Goal: Task Accomplishment & Management: Use online tool/utility

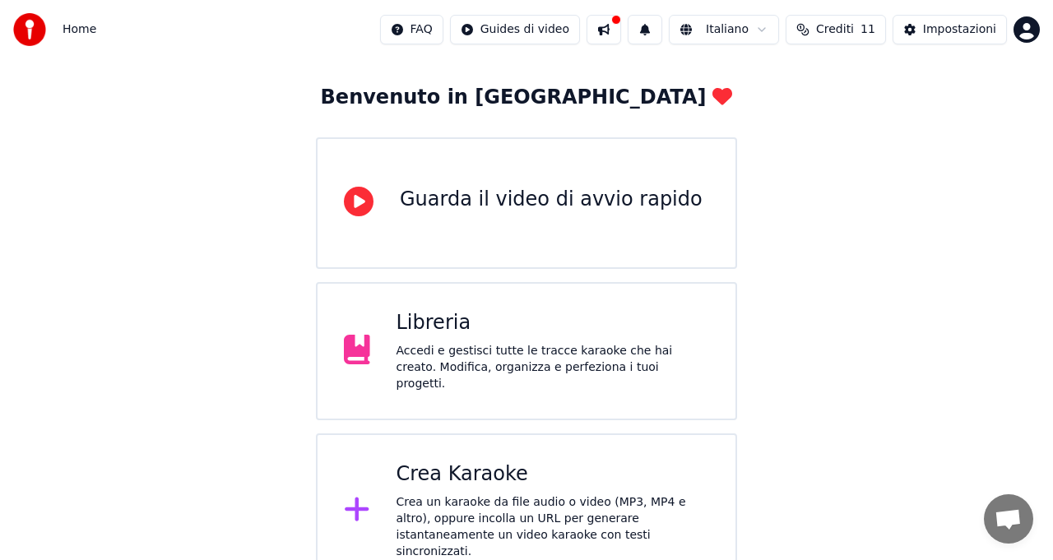
scroll to position [78, 0]
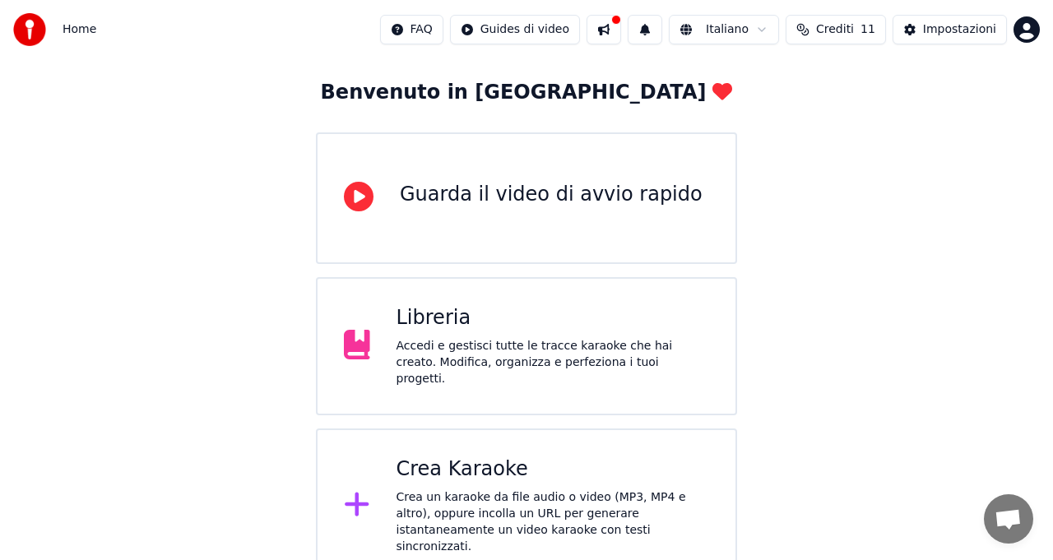
click at [549, 478] on div "Crea Karaoke Crea un karaoke da file audio o video (MP3, MP4 e altro), oppure i…" at bounding box center [552, 505] width 313 height 99
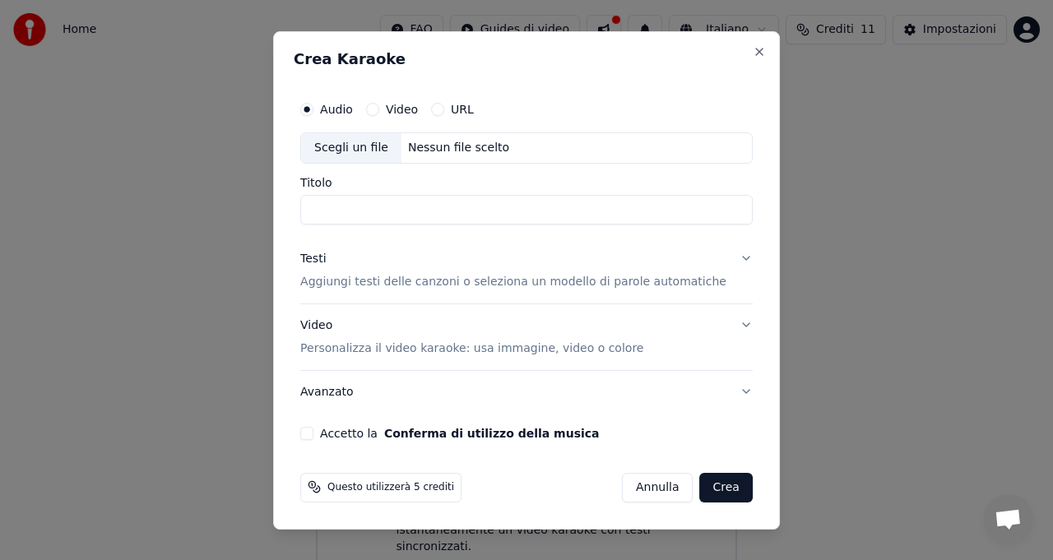
click at [359, 141] on div "Scegli un file" at bounding box center [351, 148] width 100 height 30
type input "**********"
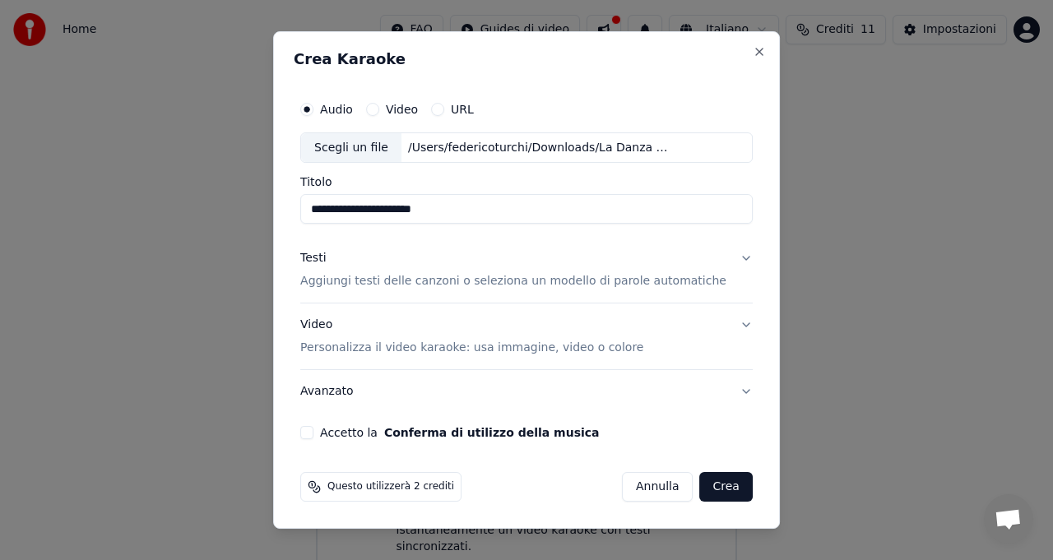
click at [363, 282] on p "Aggiungi testi delle canzoni o seleziona un modello di parole automatiche" at bounding box center [513, 282] width 426 height 16
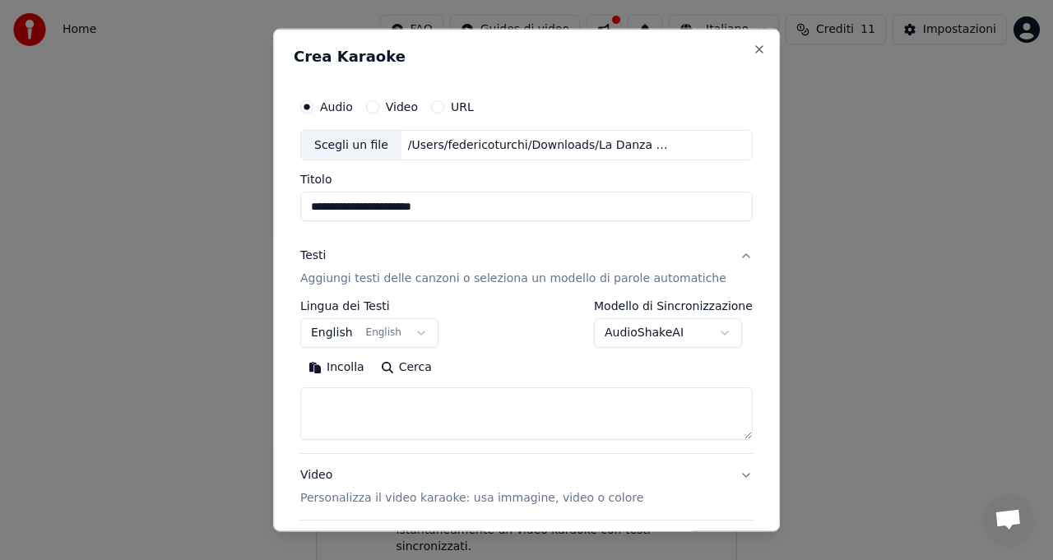
click at [434, 331] on button "English English" at bounding box center [369, 333] width 138 height 30
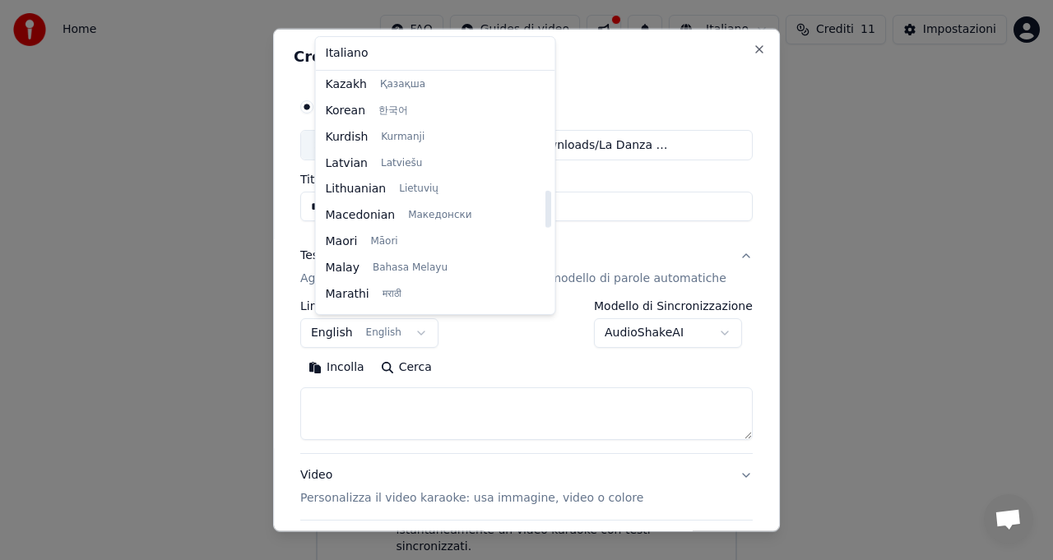
scroll to position [736, 0]
select select "**"
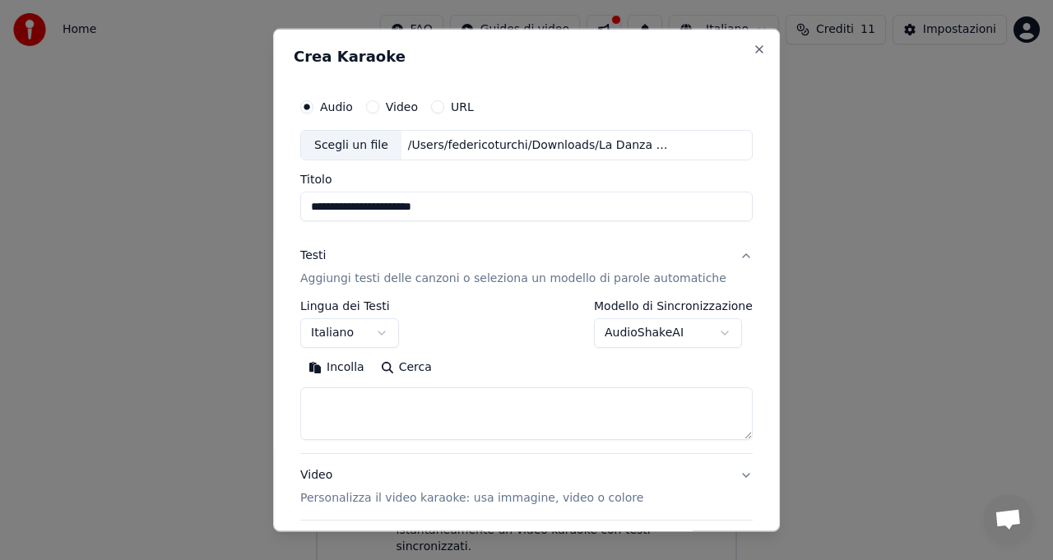
click at [379, 412] on textarea at bounding box center [526, 413] width 452 height 53
paste textarea "**********"
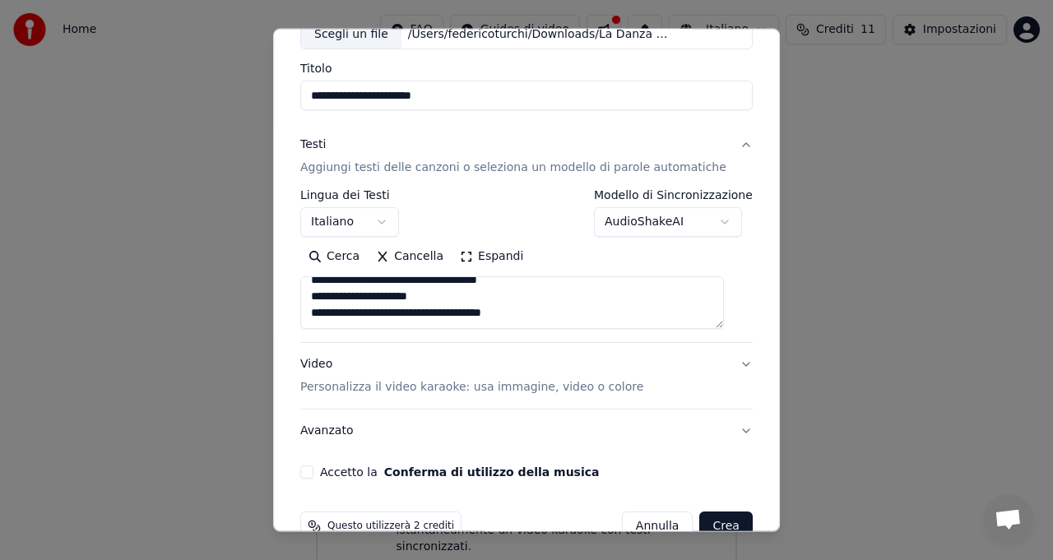
scroll to position [118, 0]
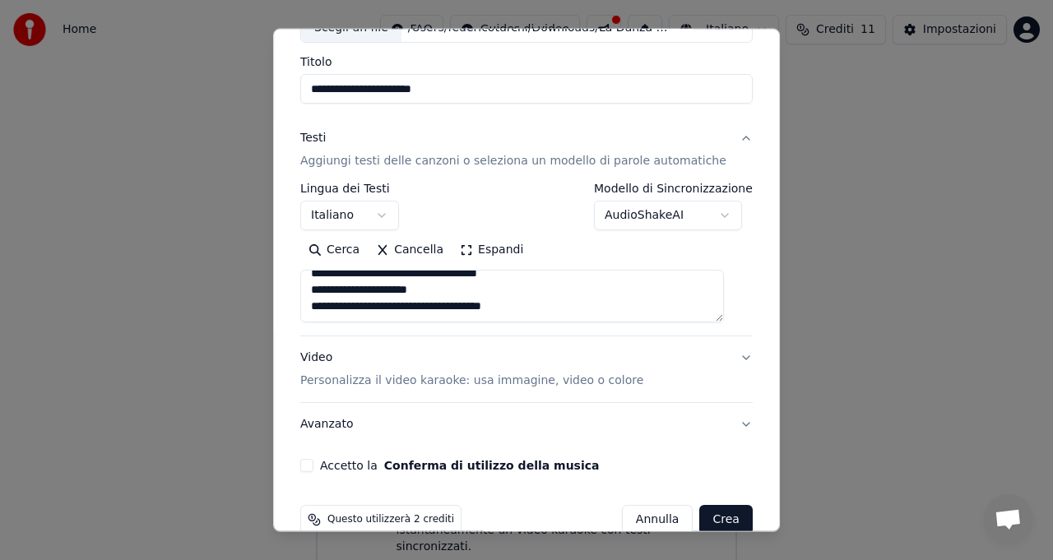
type textarea "**********"
click at [470, 378] on p "Personalizza il video karaoke: usa immagine, video o colore" at bounding box center [471, 380] width 343 height 16
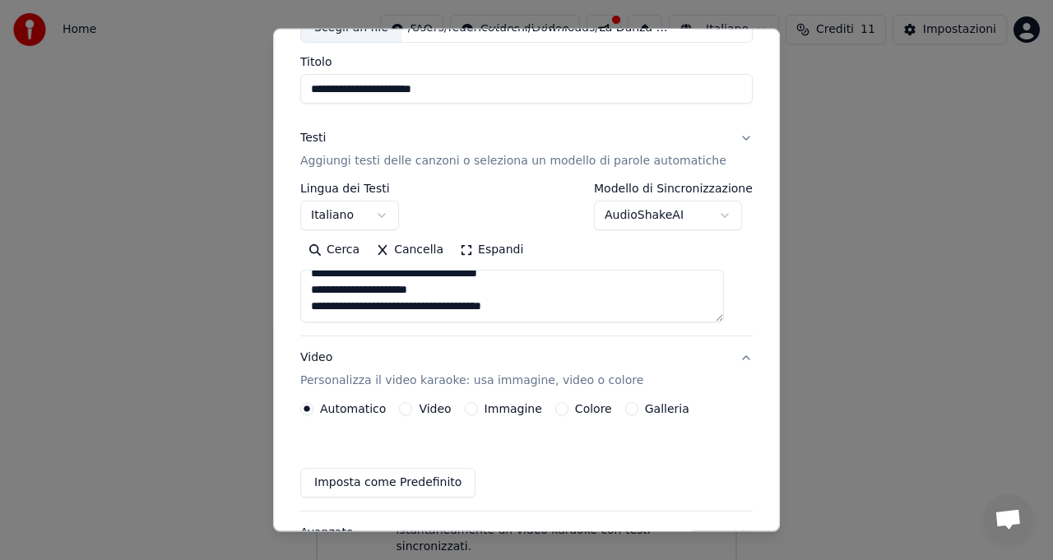
scroll to position [103, 0]
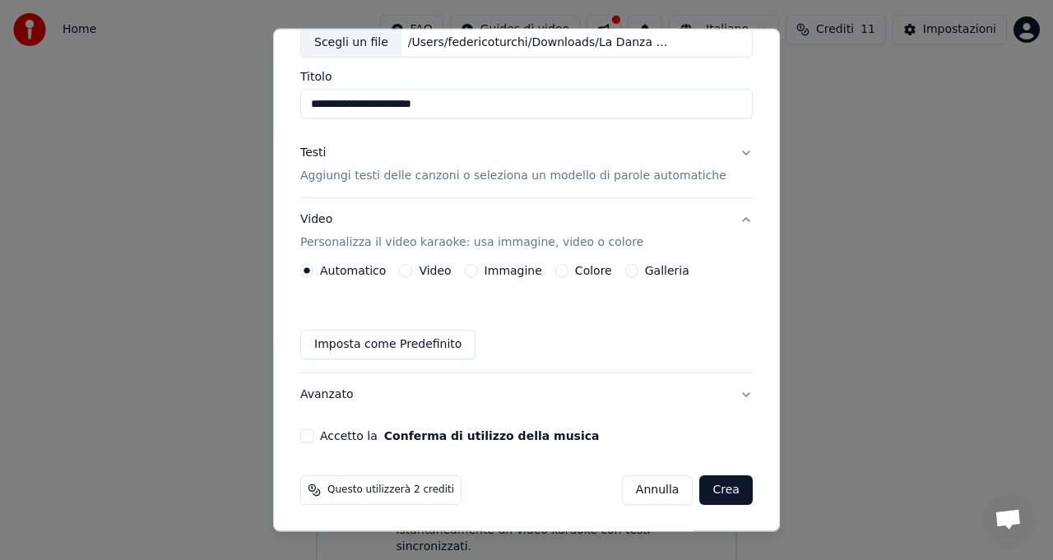
click at [486, 272] on div "Immagine" at bounding box center [503, 270] width 77 height 13
click at [478, 271] on button "Immagine" at bounding box center [471, 270] width 13 height 13
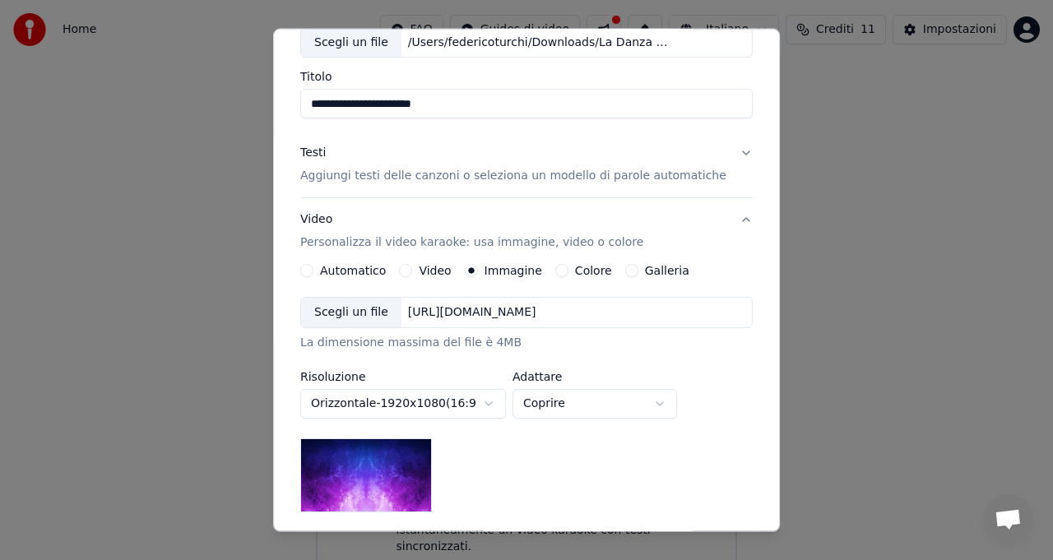
click at [372, 312] on div "Scegli un file" at bounding box center [351, 313] width 100 height 30
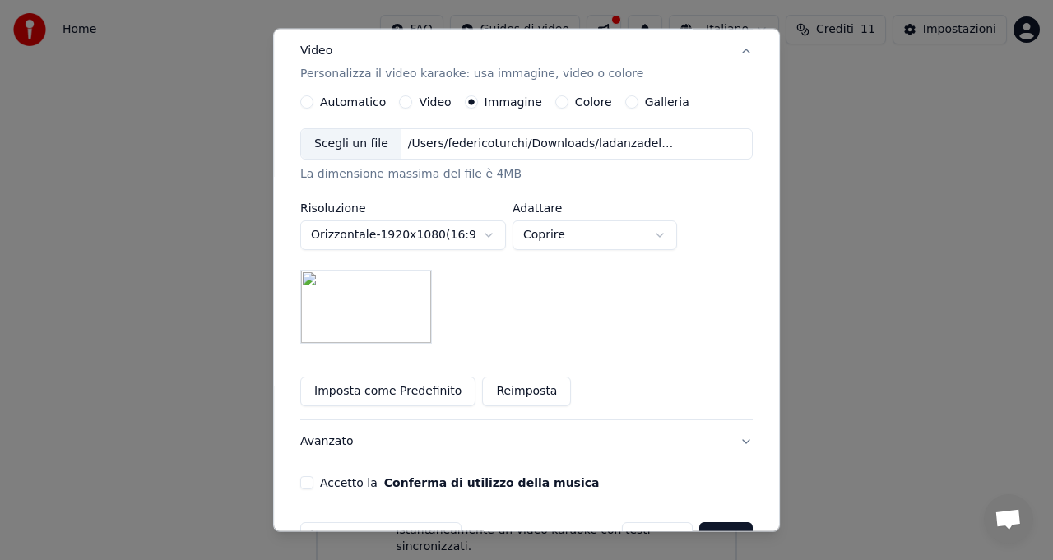
scroll to position [276, 0]
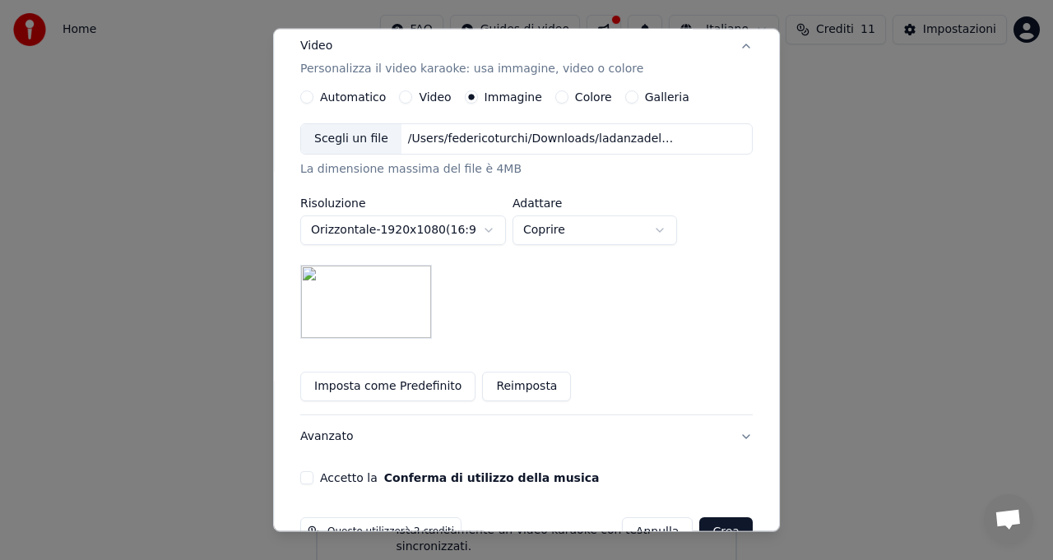
click at [611, 229] on button "Coprire" at bounding box center [594, 230] width 164 height 30
click at [745, 210] on div at bounding box center [526, 280] width 1053 height 560
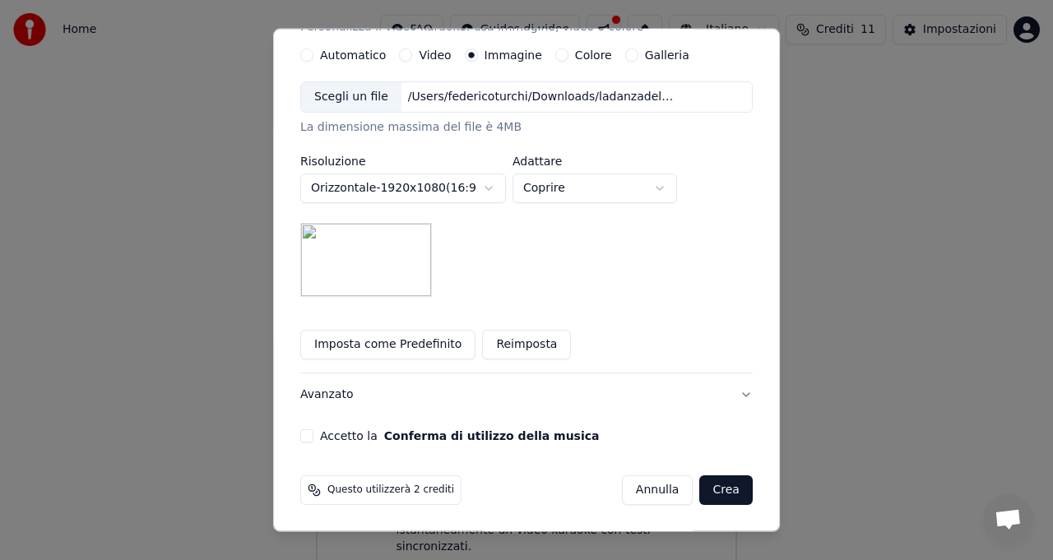
click at [313, 433] on button "Accetto la Conferma di utilizzo della musica" at bounding box center [306, 435] width 13 height 13
click at [712, 485] on button "Crea" at bounding box center [726, 490] width 53 height 30
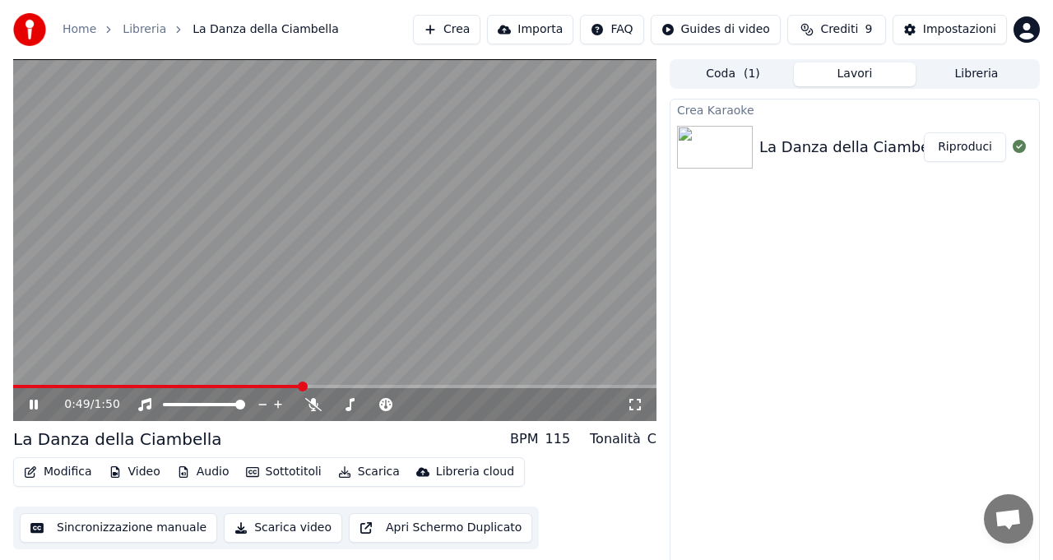
click at [635, 402] on icon at bounding box center [635, 404] width 16 height 13
click at [53, 470] on button "Modifica" at bounding box center [57, 471] width 81 height 23
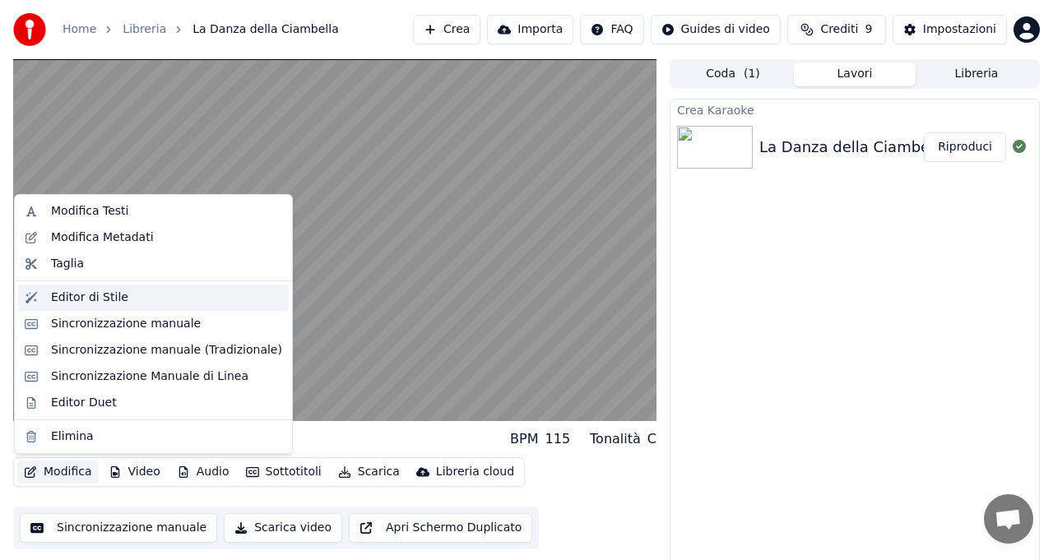
click at [99, 298] on div "Editor di Stile" at bounding box center [89, 297] width 77 height 16
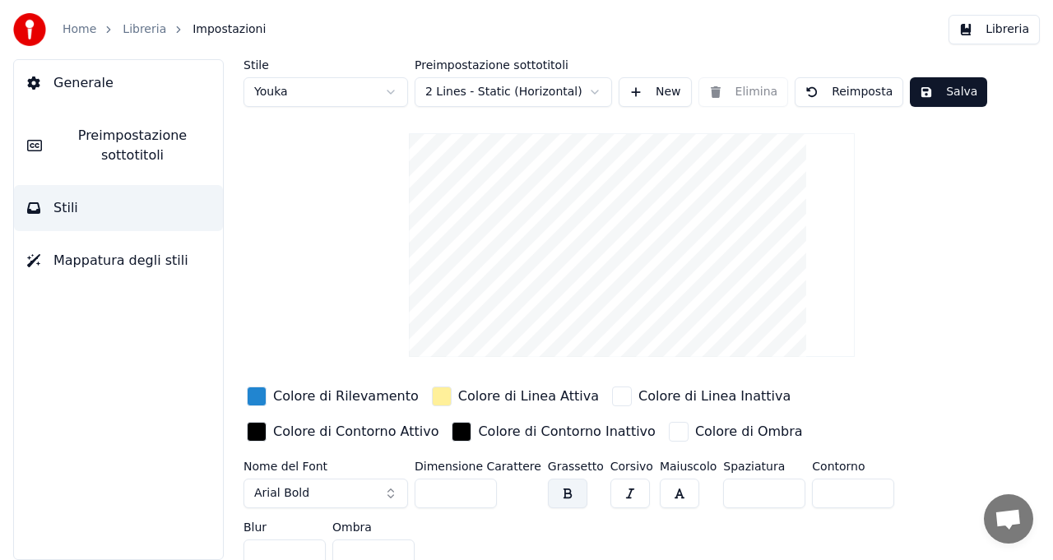
click at [151, 261] on span "Mappatura degli stili" at bounding box center [120, 261] width 135 height 20
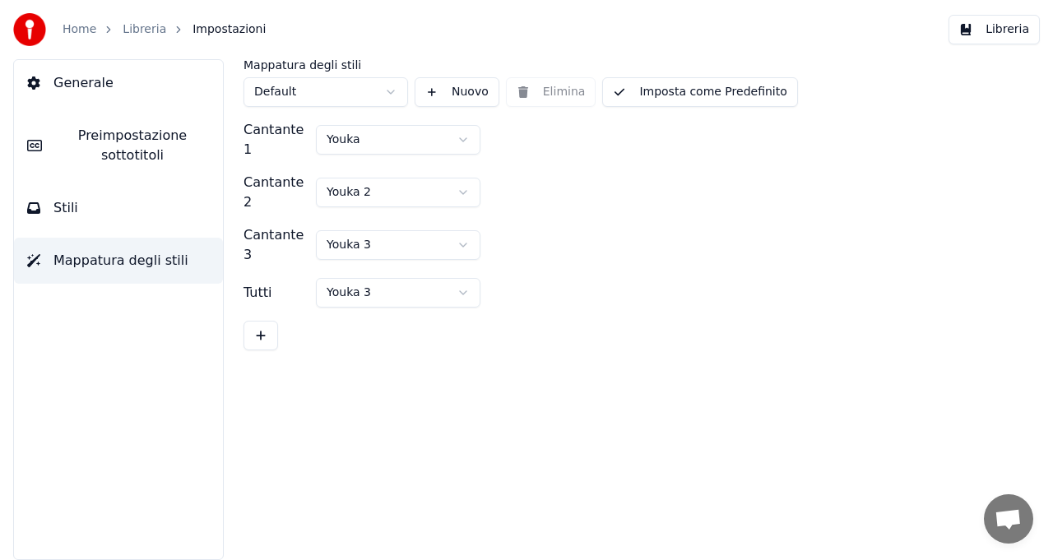
click at [75, 90] on span "Generale" at bounding box center [83, 83] width 60 height 20
